Goal: Transaction & Acquisition: Purchase product/service

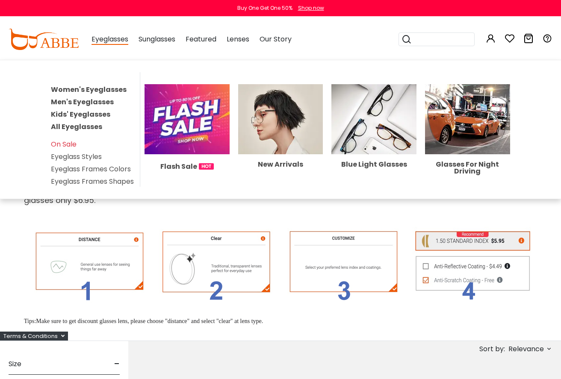
click at [90, 99] on link "Men's Eyeglasses" at bounding box center [82, 102] width 63 height 10
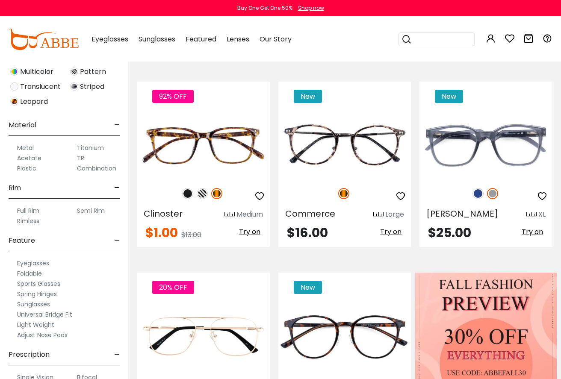
scroll to position [362, 0]
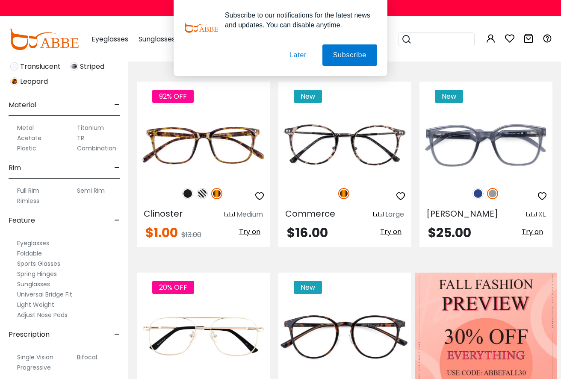
click at [31, 242] on label "Eyeglasses" at bounding box center [33, 243] width 32 height 10
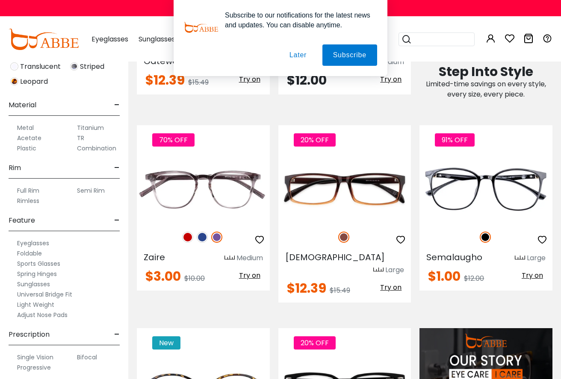
scroll to position [684, 0]
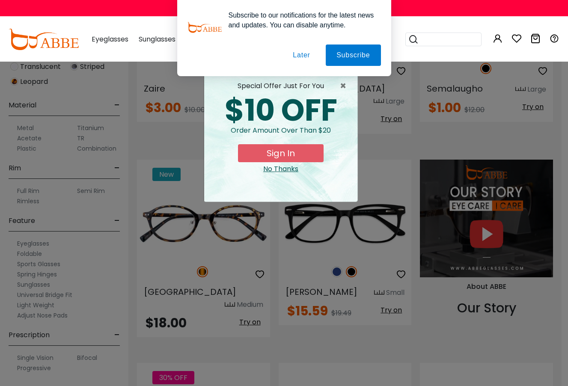
click at [44, 357] on div "× special offer just for you $10 OFF Order amount over than $20 Sign In No Than…" at bounding box center [284, 193] width 568 height 386
click at [343, 84] on span "×" at bounding box center [345, 86] width 11 height 10
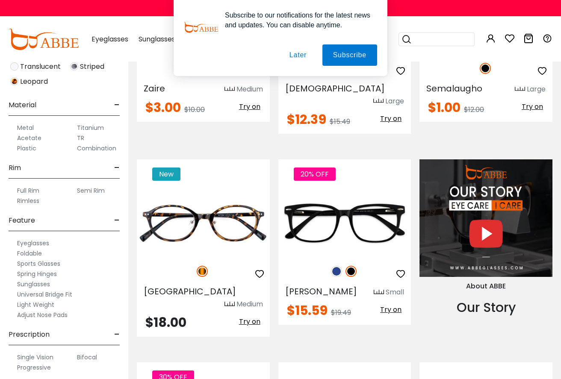
click at [42, 357] on label "Single Vision" at bounding box center [35, 357] width 36 height 10
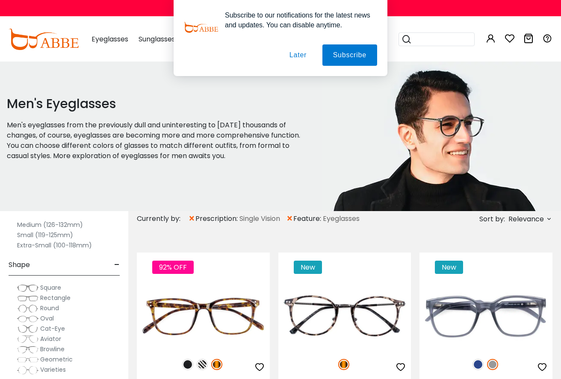
scroll to position [171, 0]
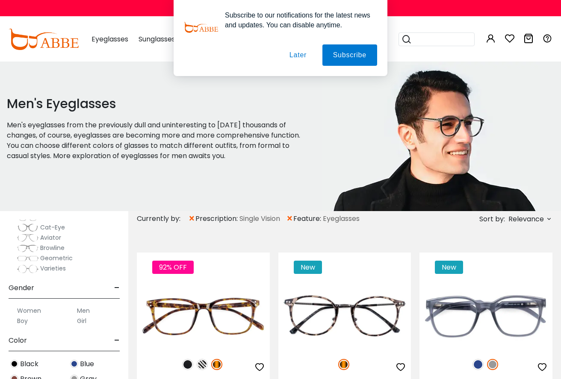
click at [82, 310] on label "Men" at bounding box center [83, 311] width 13 height 10
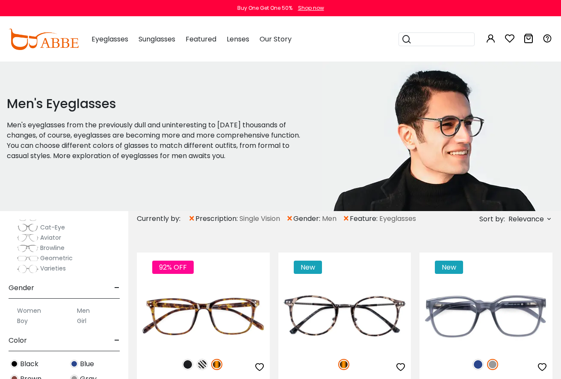
scroll to position [257, 0]
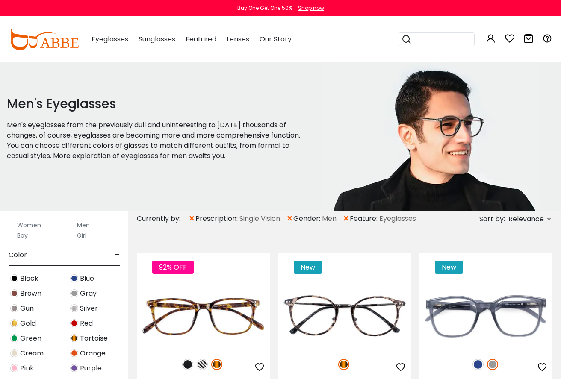
click at [28, 275] on span "Black" at bounding box center [29, 279] width 18 height 10
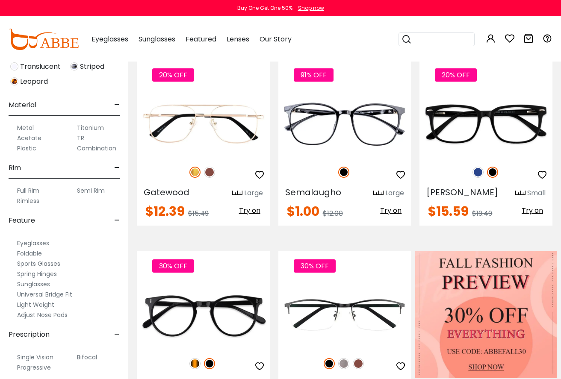
scroll to position [257, 0]
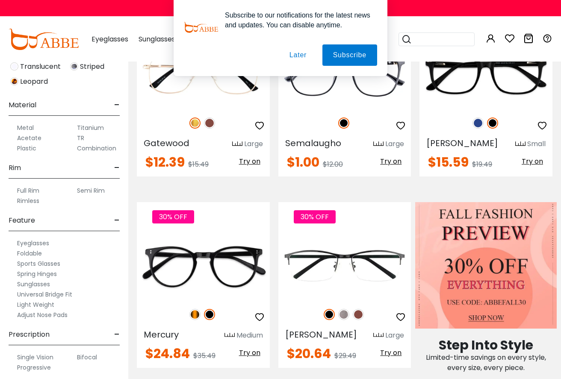
click at [34, 190] on label "Full Rim" at bounding box center [28, 191] width 22 height 10
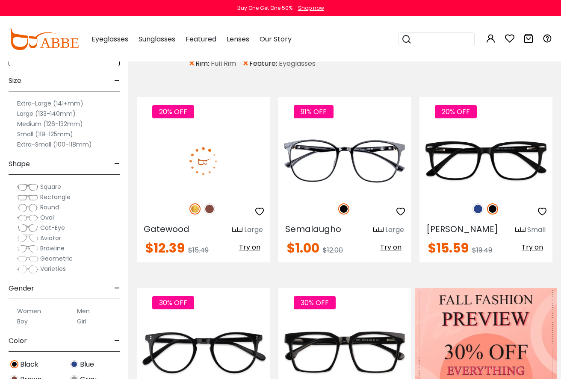
scroll to position [171, 0]
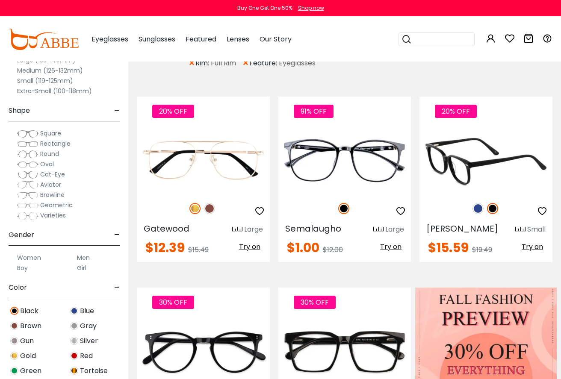
click at [470, 170] on img at bounding box center [486, 160] width 133 height 66
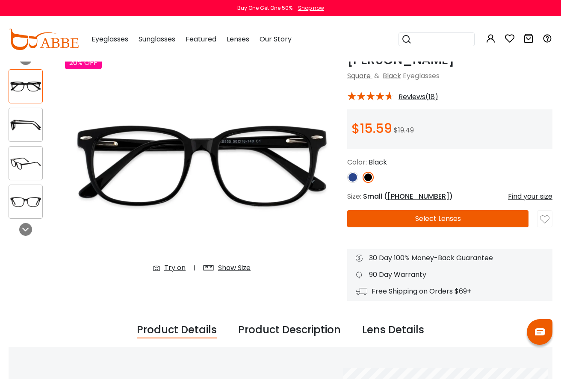
scroll to position [128, 0]
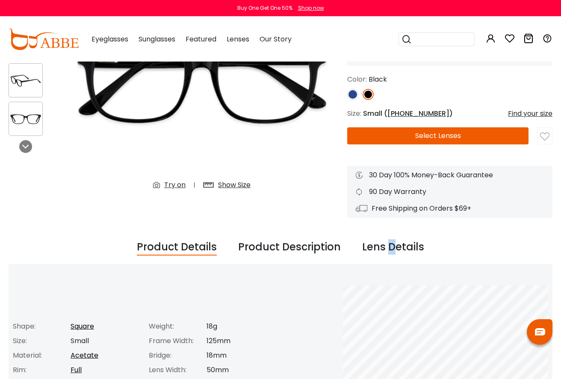
click at [390, 251] on div "Lens Details" at bounding box center [393, 248] width 62 height 16
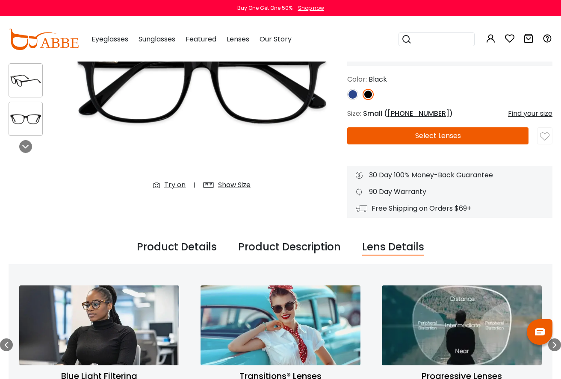
drag, startPoint x: 390, startPoint y: 251, endPoint x: 376, endPoint y: 245, distance: 15.2
click at [377, 245] on div "Lens Details" at bounding box center [393, 248] width 62 height 16
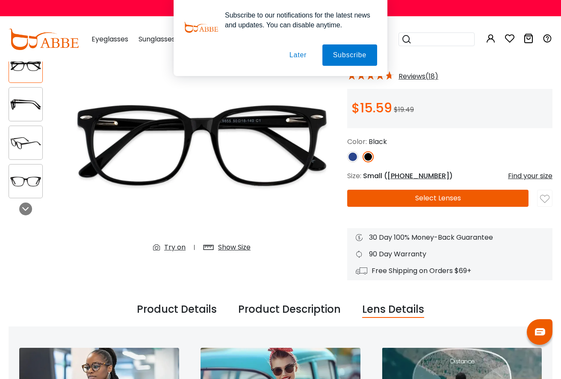
scroll to position [0, 0]
